Goal: Find specific page/section: Find specific page/section

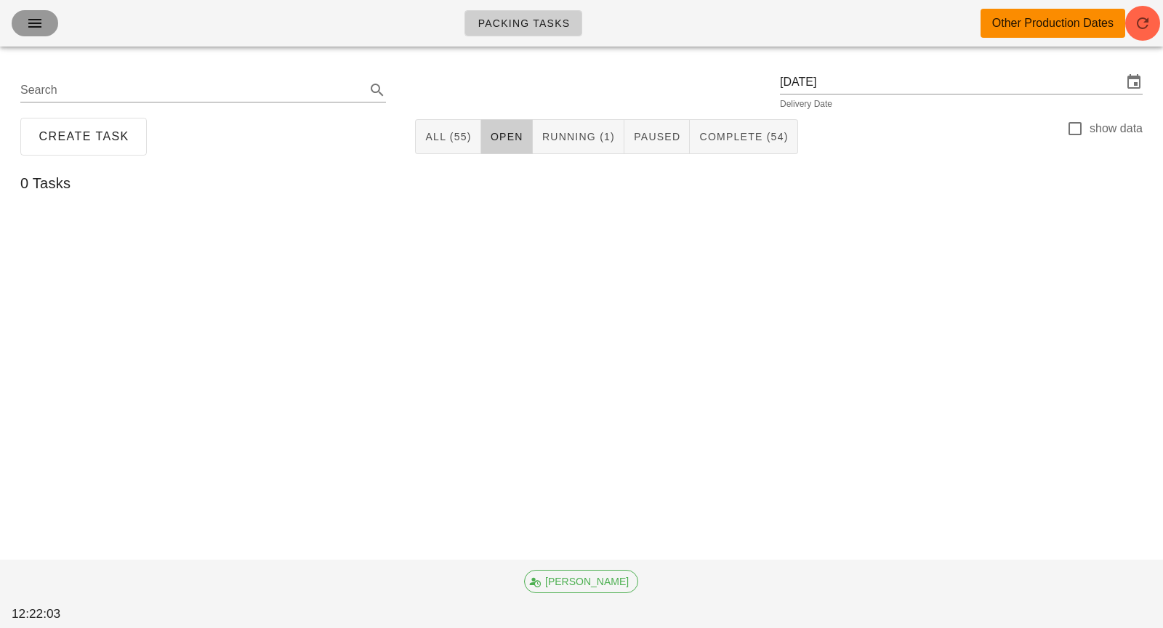
click at [38, 22] on icon "button" at bounding box center [34, 23] width 17 height 17
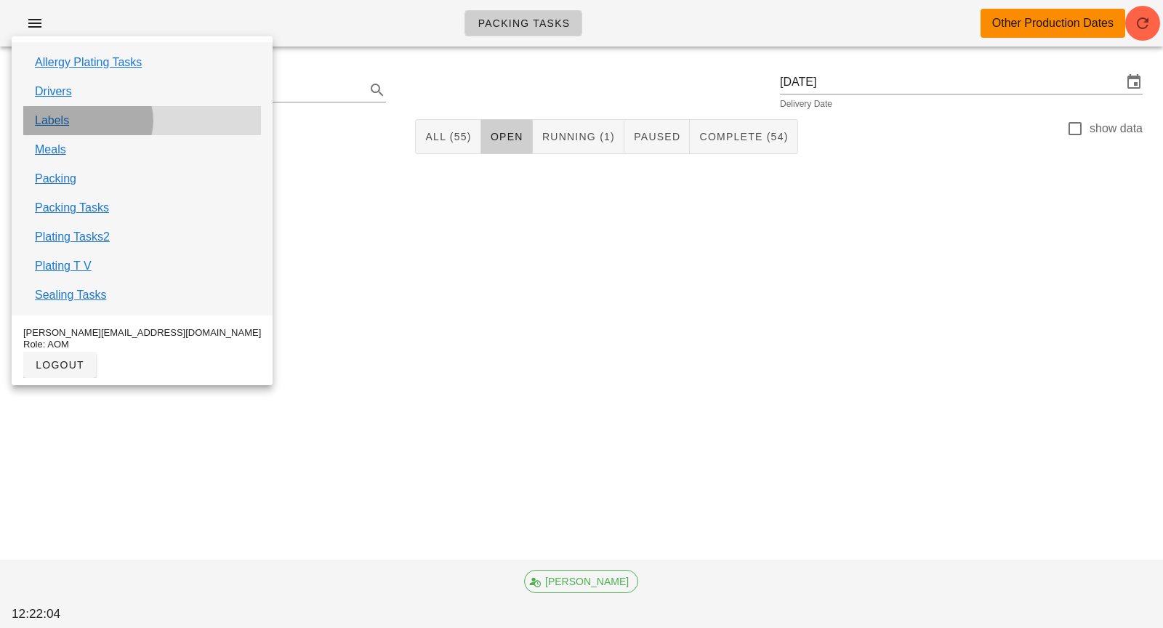
click at [68, 126] on div "Labels" at bounding box center [142, 120] width 238 height 29
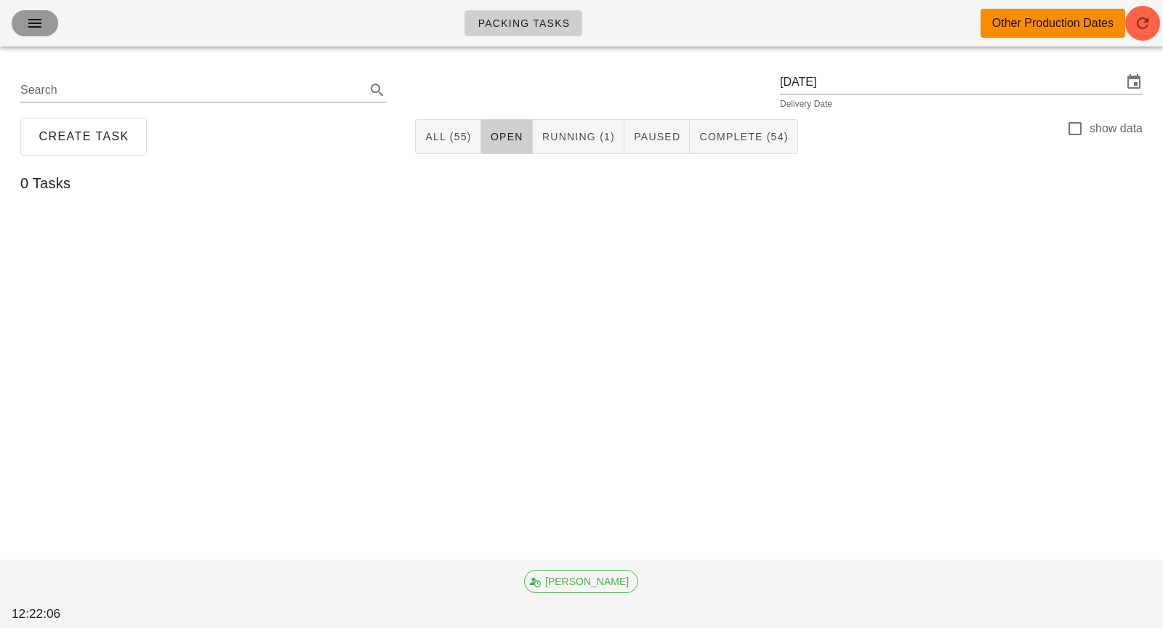
click at [35, 31] on icon "button" at bounding box center [34, 23] width 17 height 17
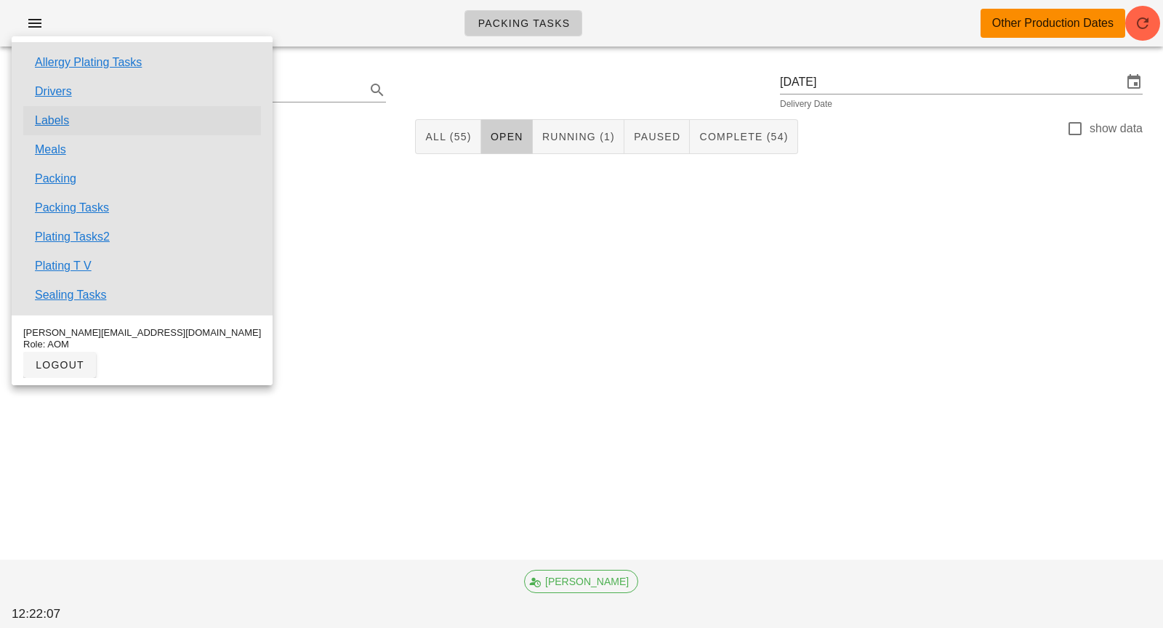
click at [55, 120] on link "Labels" at bounding box center [52, 120] width 34 height 17
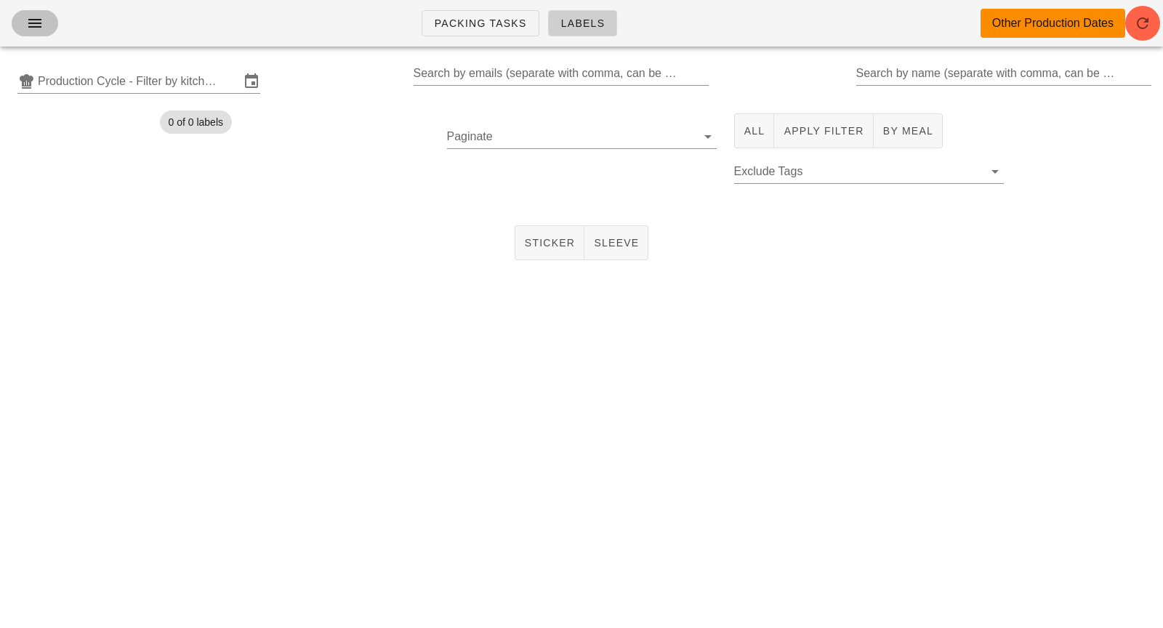
click at [33, 32] on button "button" at bounding box center [35, 23] width 47 height 26
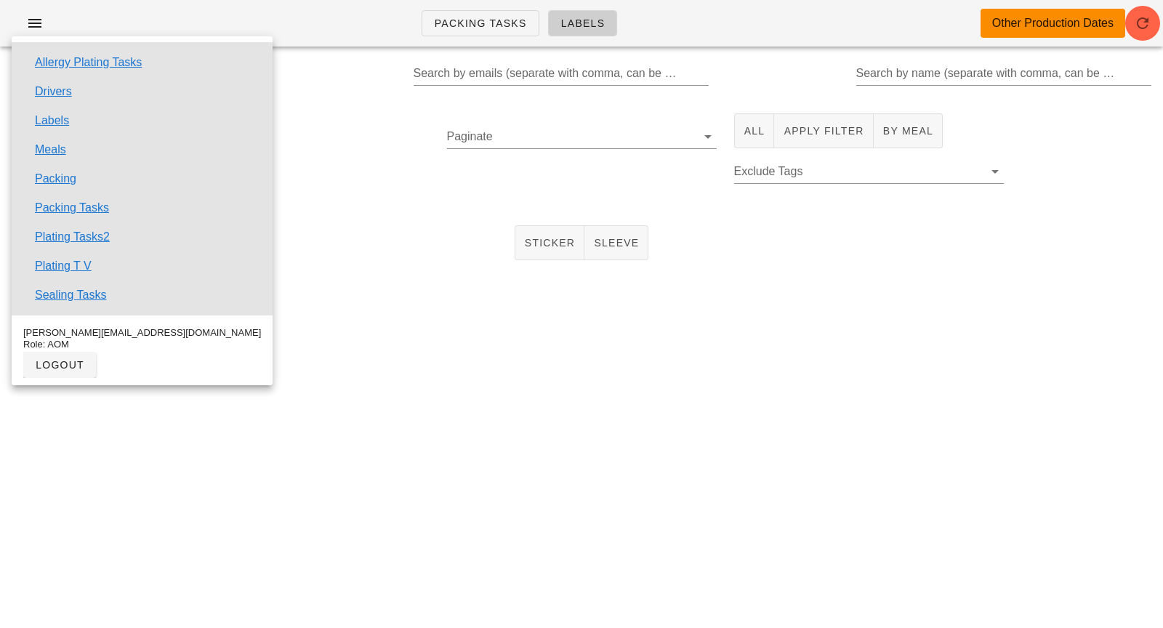
click at [292, 187] on div "0 of 0 labels" at bounding box center [294, 156] width 287 height 103
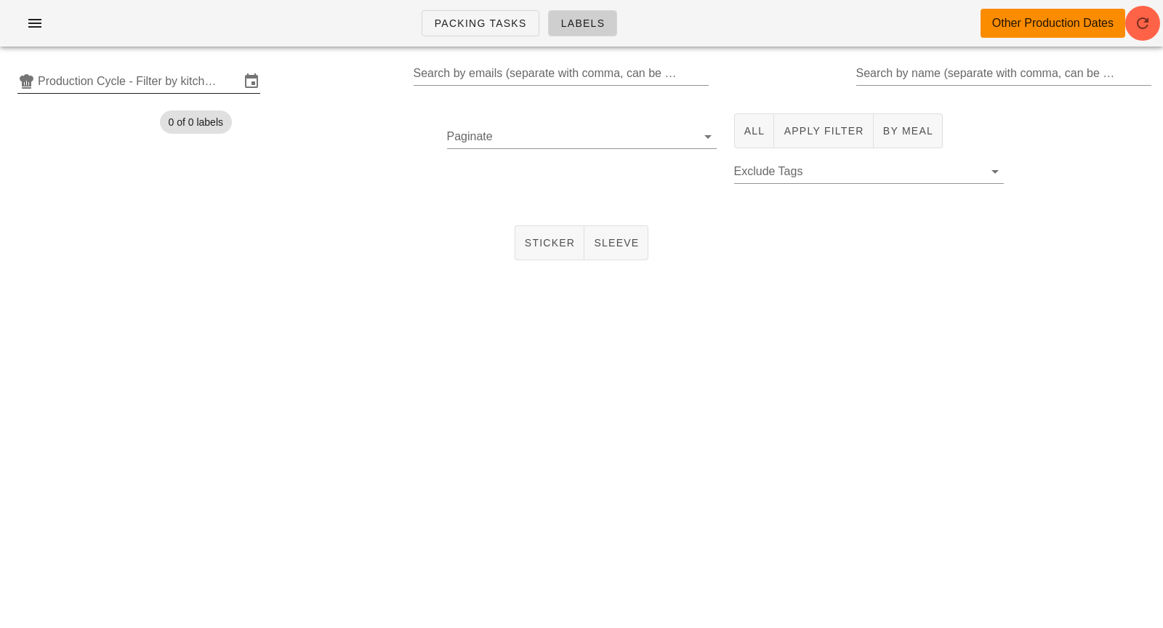
click at [145, 71] on input "Production Cycle - Filter by kitchen production schedules" at bounding box center [139, 81] width 202 height 23
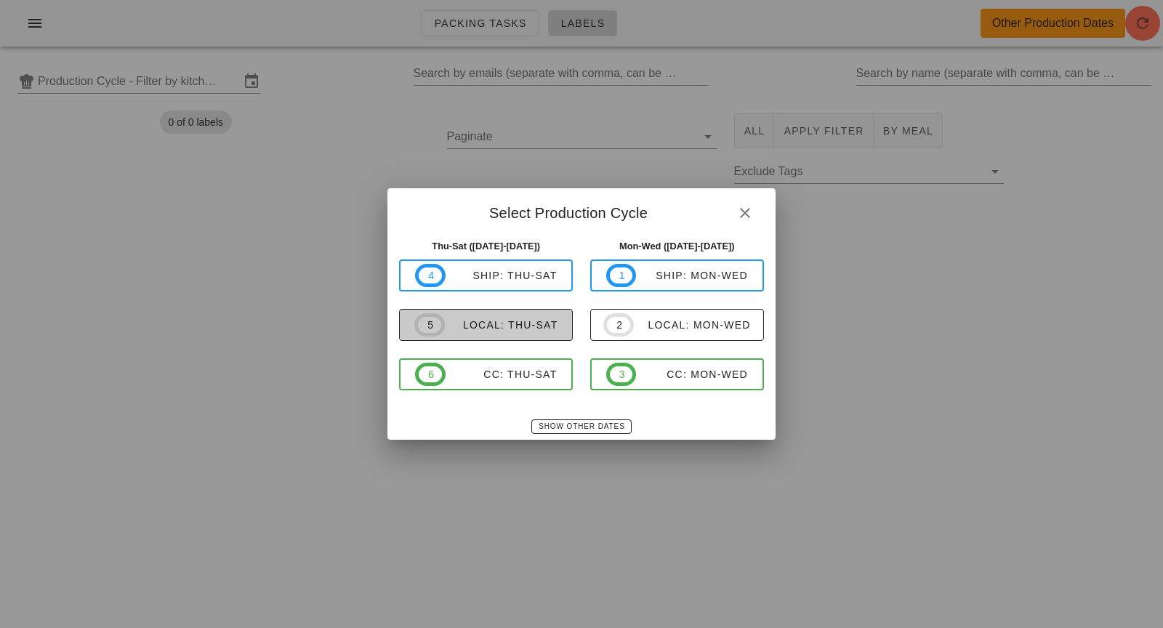
click at [516, 328] on div "local: Thu-Sat" at bounding box center [501, 325] width 113 height 12
type input "local: Thu-Sat ([DATE]-[DATE])"
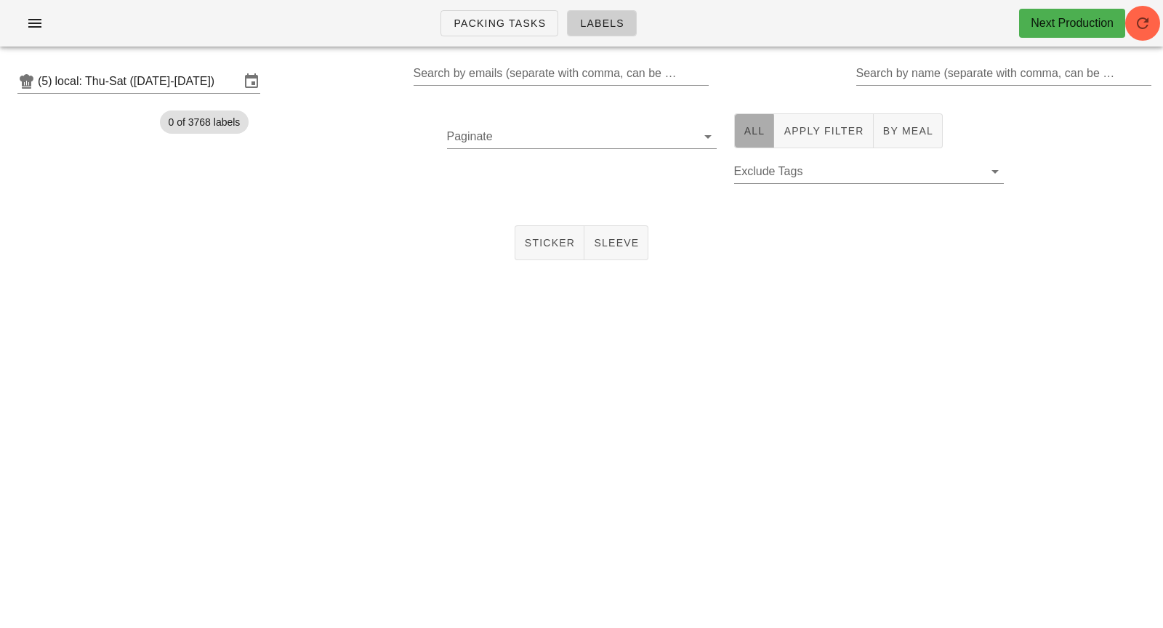
click at [746, 132] on span "All" at bounding box center [755, 131] width 22 height 12
click at [543, 228] on button "Sticker" at bounding box center [550, 242] width 71 height 35
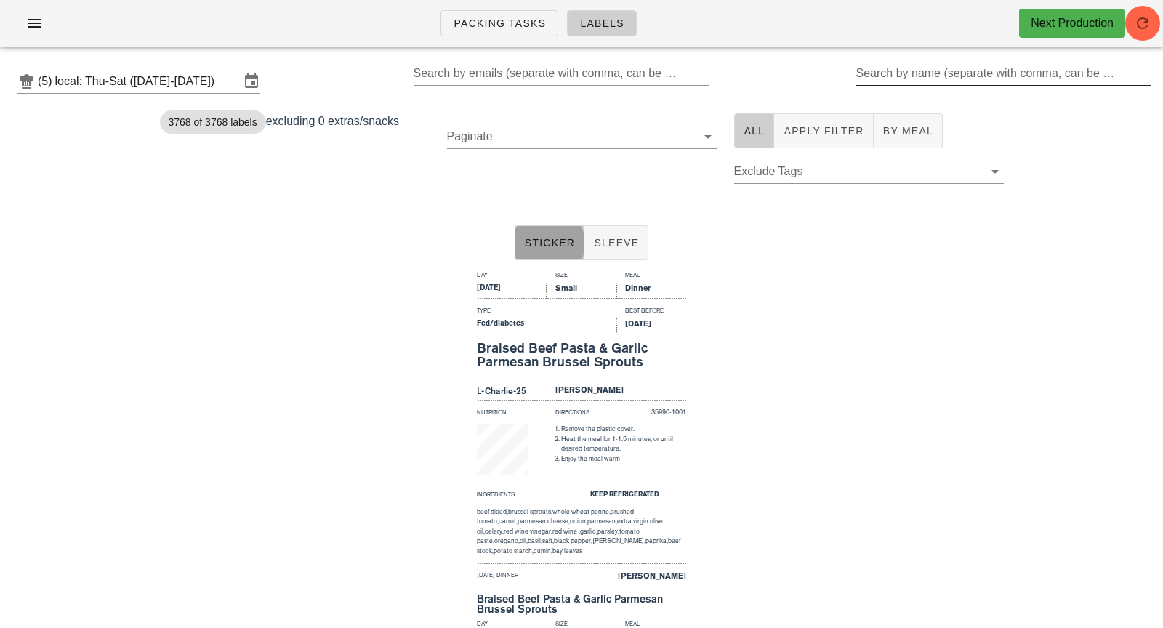
click at [961, 67] on div "Search by name (separate with comma, can be partial)" at bounding box center [1002, 73] width 293 height 23
click at [962, 73] on label "Search by name (separate with comma, can be partial)" at bounding box center [987, 73] width 263 height 15
click at [962, 73] on input "Search by name (separate with comma, can be partial)" at bounding box center [1002, 73] width 293 height 23
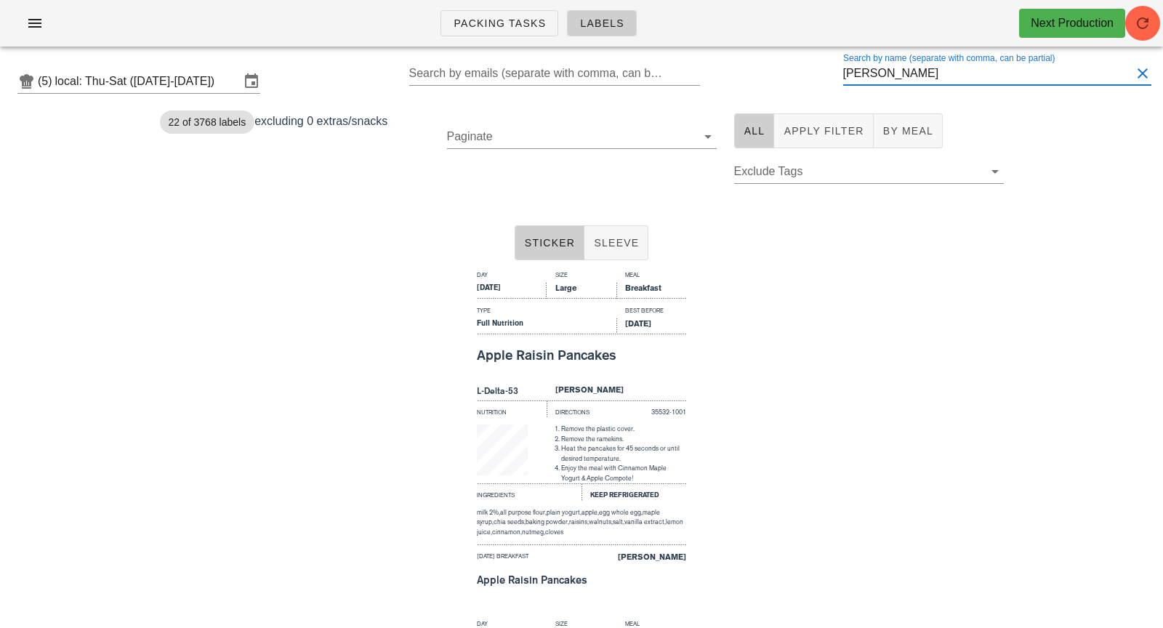
drag, startPoint x: 888, startPoint y: 78, endPoint x: 822, endPoint y: 76, distance: 66.2
click at [822, 76] on div "(5) local: Thu-Sat ([DATE]-[DATE]) Search by emails (separate with comma, can b…" at bounding box center [581, 81] width 1163 height 47
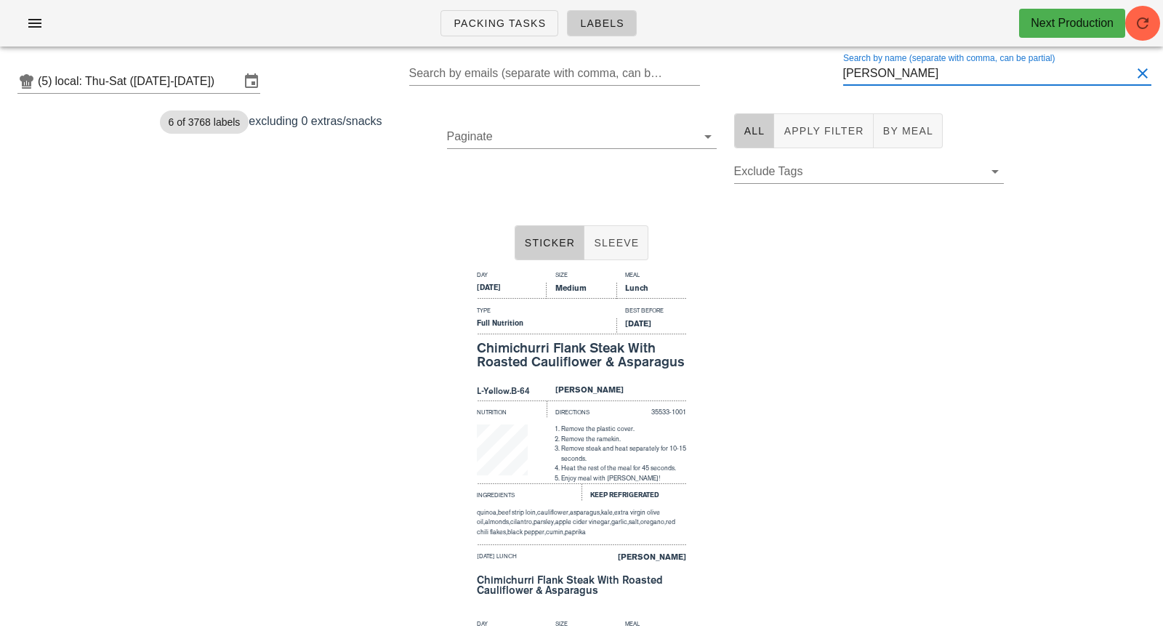
drag, startPoint x: 907, startPoint y: 79, endPoint x: 838, endPoint y: 79, distance: 69.1
click at [838, 79] on div "(5) local: Thu-Sat ([DATE]-[DATE]) Search by emails (separate with comma, can b…" at bounding box center [581, 81] width 1163 height 47
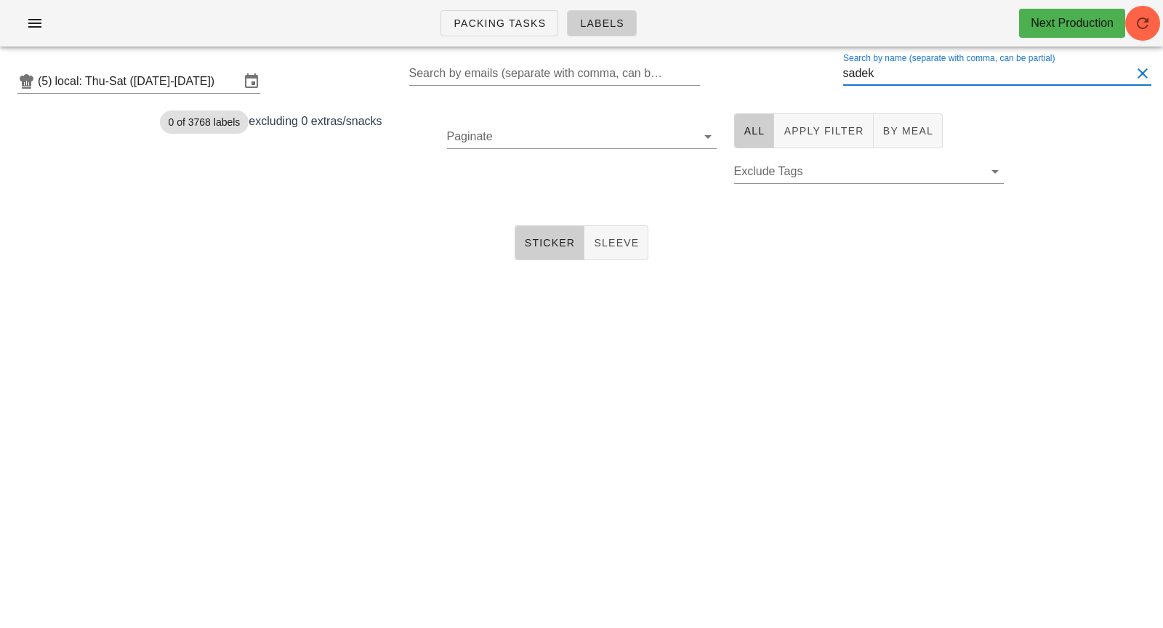
drag, startPoint x: 895, startPoint y: 70, endPoint x: 790, endPoint y: 68, distance: 104.7
click at [790, 68] on div "(5) local: Thu-Sat ([DATE]-[DATE]) Search by emails (separate with comma, can b…" at bounding box center [581, 81] width 1163 height 47
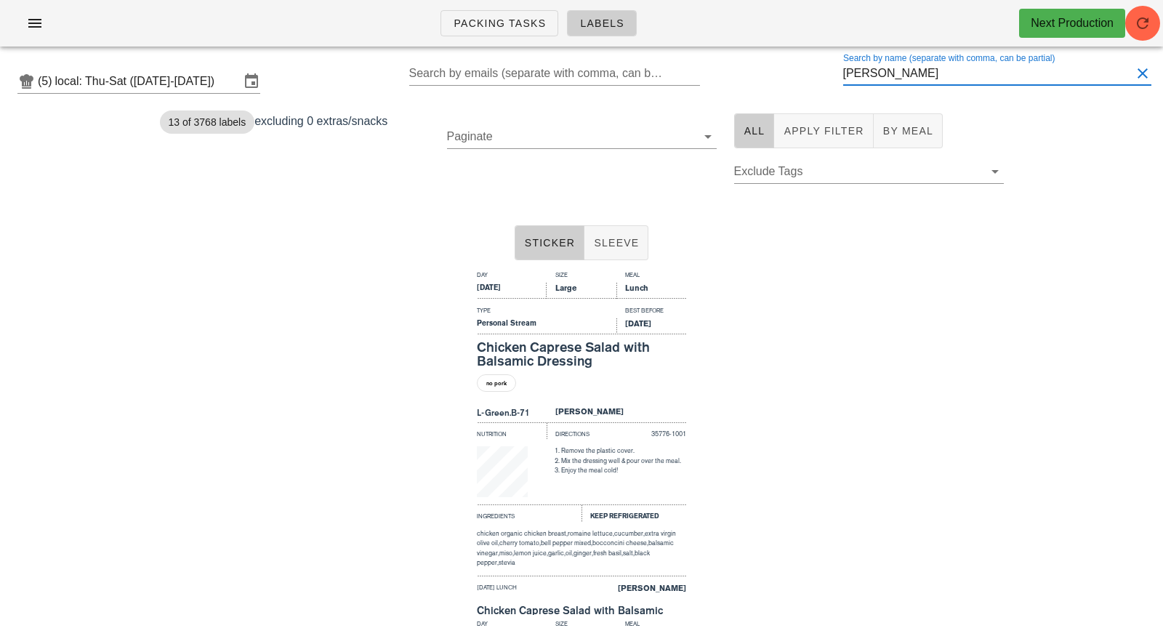
type input "[PERSON_NAME]"
